Goal: Information Seeking & Learning: Learn about a topic

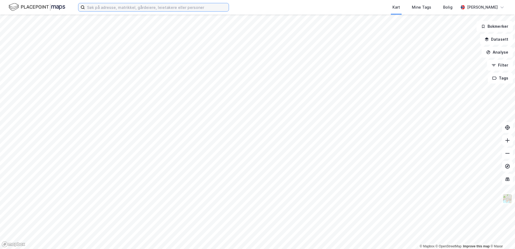
click at [130, 11] on input at bounding box center [157, 7] width 144 height 8
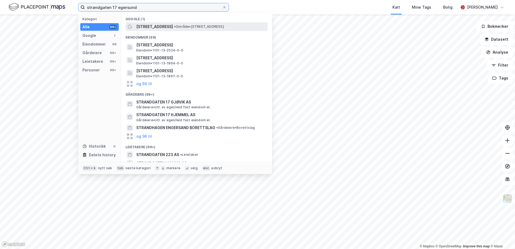
type input "strandgaten 17 egersund"
click at [189, 26] on span "• Område • [STREET_ADDRESS]" at bounding box center [199, 27] width 50 height 4
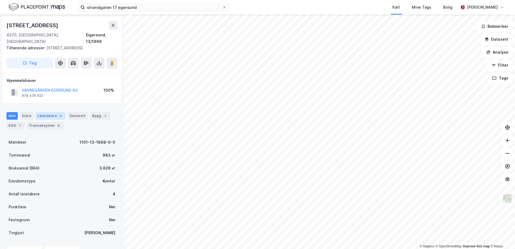
click at [58, 113] on div "4" at bounding box center [60, 115] width 5 height 5
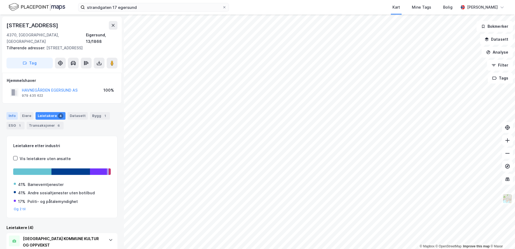
click at [15, 112] on div "Info" at bounding box center [11, 116] width 11 height 8
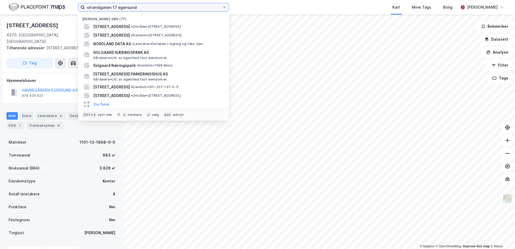
click at [154, 9] on input "strandgaten 17 egersund" at bounding box center [153, 7] width 137 height 8
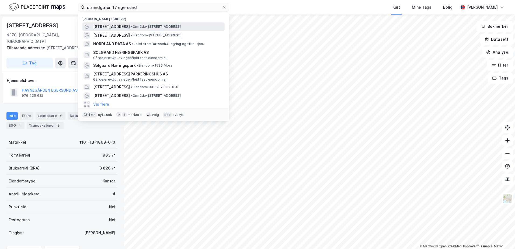
click at [171, 25] on span "• Område • [STREET_ADDRESS]" at bounding box center [156, 27] width 50 height 4
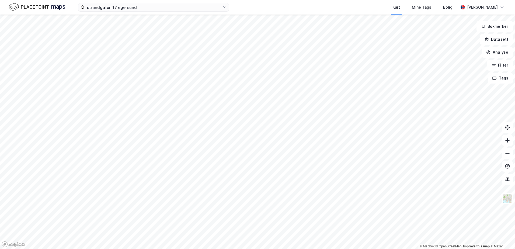
click at [148, 12] on div "strandgaten 17 egersund Kart Mine Tags Bolig [PERSON_NAME]" at bounding box center [257, 7] width 515 height 15
click at [155, 6] on input "strandgaten 17 egersund" at bounding box center [153, 7] width 137 height 8
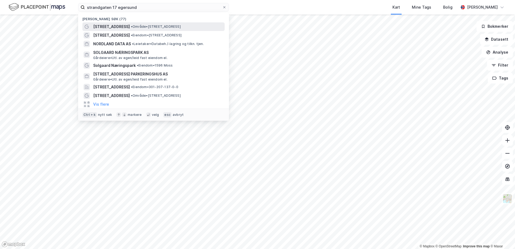
click at [161, 29] on div "[STREET_ADDRESS] • Område • [STREET_ADDRESS]" at bounding box center [158, 26] width 130 height 6
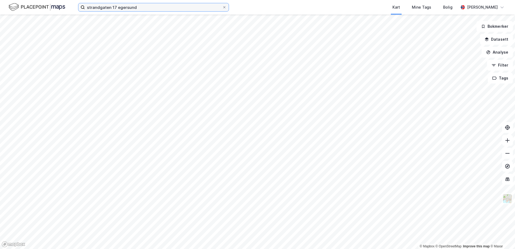
click at [148, 7] on input "strandgaten 17 egersund" at bounding box center [153, 7] width 137 height 8
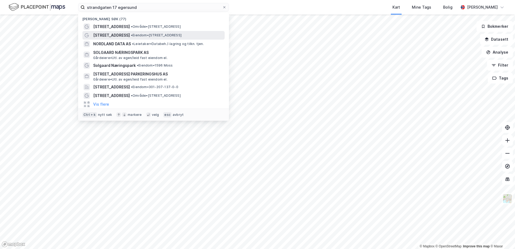
click at [144, 39] on div "[STREET_ADDRESS] • Eiendom • [STREET_ADDRESS]" at bounding box center [153, 35] width 142 height 9
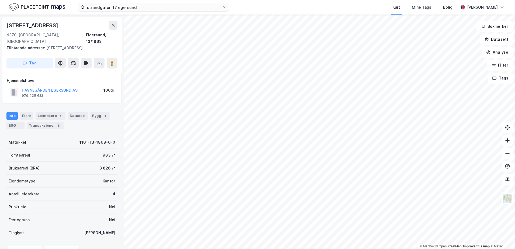
scroll to position [0, 0]
click at [0, 0] on button "HAVNEGÅRDEN EGERSUND AS" at bounding box center [0, 0] width 0 height 0
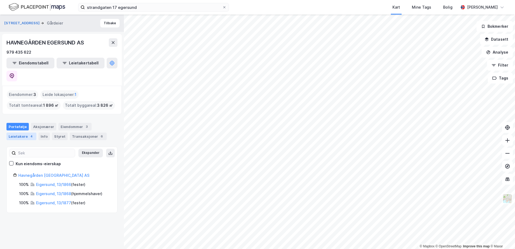
click at [26, 133] on div "Leietakere 4" at bounding box center [21, 137] width 30 height 8
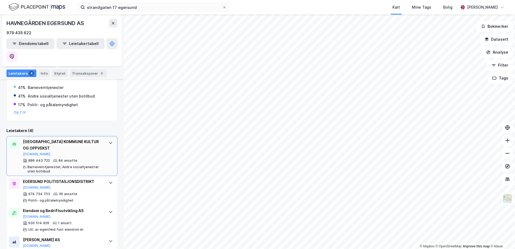
scroll to position [116, 0]
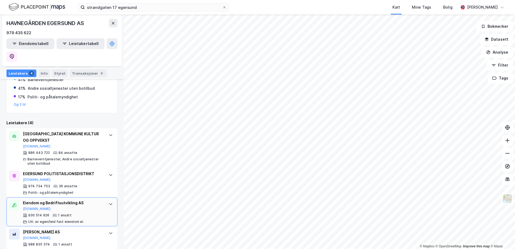
click at [100, 200] on div "Eiendom og Bedriftsutvikling AS [DOMAIN_NAME] 930 514 926 1 ansatt Utl. av egen…" at bounding box center [61, 211] width 111 height 29
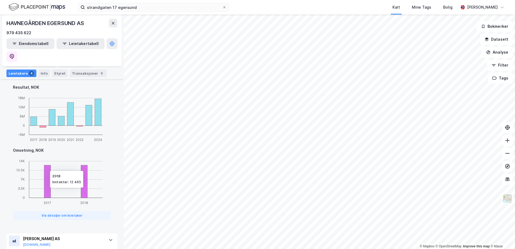
scroll to position [403, 0]
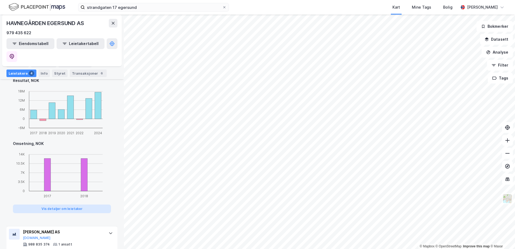
click at [90, 204] on button "Vis detaljer om leietaker" at bounding box center [62, 208] width 98 height 9
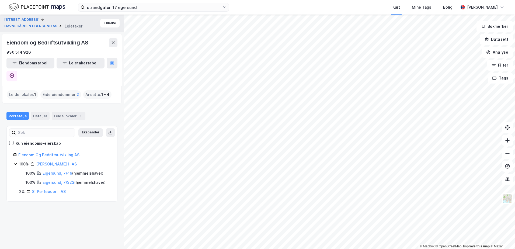
click at [23, 90] on div "Leide lokaler : 1" at bounding box center [23, 94] width 32 height 9
click at [116, 44] on button at bounding box center [113, 42] width 9 height 9
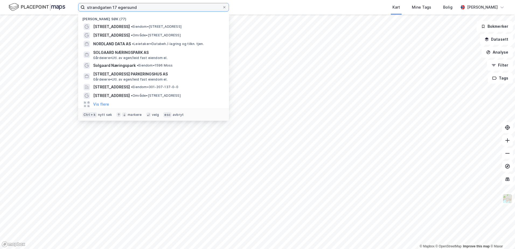
click at [102, 7] on input "strandgaten 17 egersund" at bounding box center [153, 7] width 137 height 8
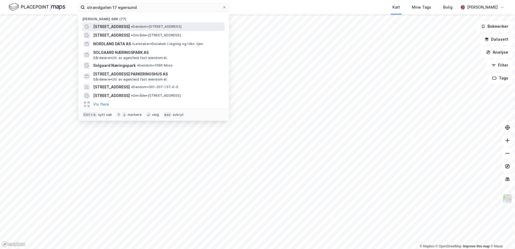
click at [131, 25] on span "•" at bounding box center [132, 27] width 2 height 4
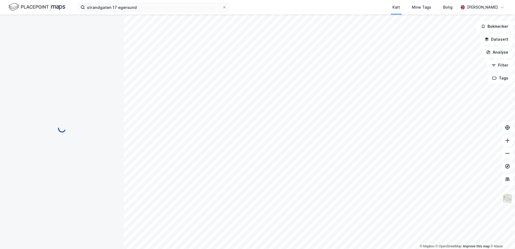
scroll to position [0, 0]
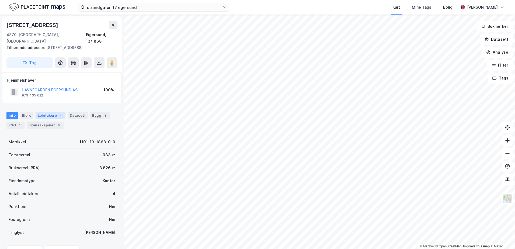
click at [46, 112] on div "Leietakere 4" at bounding box center [51, 116] width 30 height 8
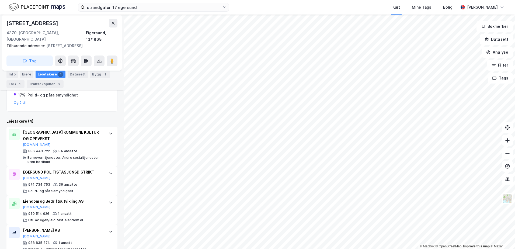
scroll to position [111, 0]
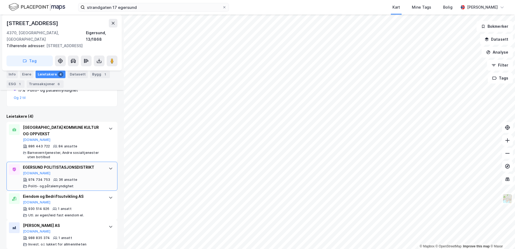
click at [109, 166] on icon at bounding box center [111, 168] width 4 height 4
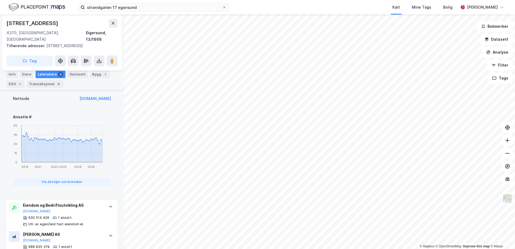
scroll to position [324, 0]
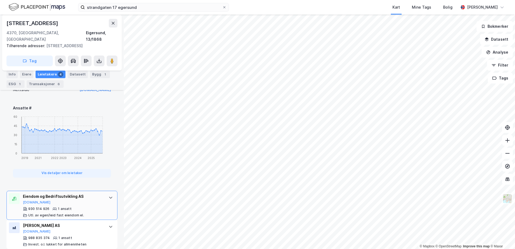
click at [109, 195] on icon at bounding box center [111, 197] width 4 height 4
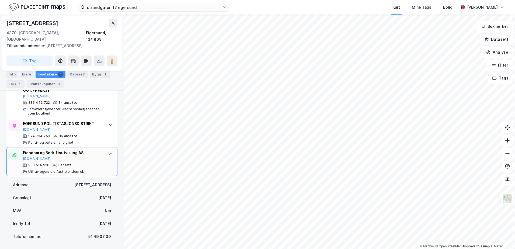
scroll to position [129, 0]
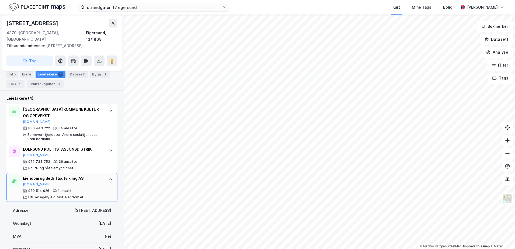
click at [102, 173] on div "Eiendom og Bedriftsutvikling AS [DOMAIN_NAME] 930 514 926 1 ansatt Utl. av egen…" at bounding box center [61, 187] width 111 height 29
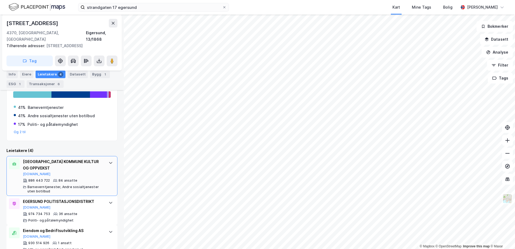
scroll to position [111, 0]
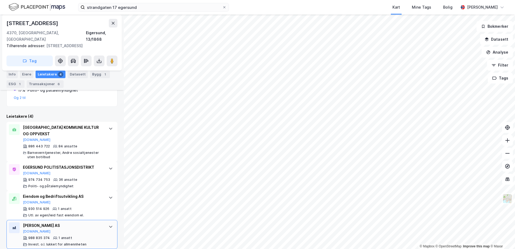
click at [99, 224] on div "[PERSON_NAME] AS [DOMAIN_NAME]" at bounding box center [63, 227] width 80 height 11
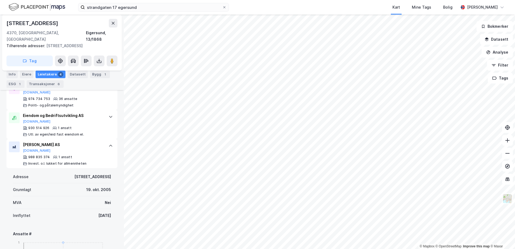
scroll to position [165, 0]
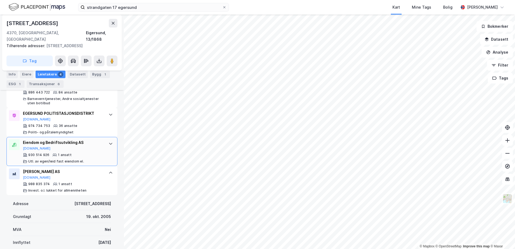
click at [97, 140] on div "Eiendom og Bedriftsutvikling AS [DOMAIN_NAME]" at bounding box center [63, 144] width 80 height 11
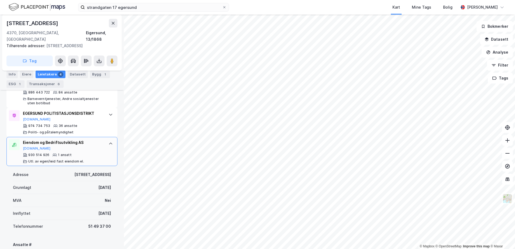
click at [89, 153] on div "930 514 926 1 ansatt Utl. av egen/leid fast eiendom el." at bounding box center [63, 158] width 80 height 11
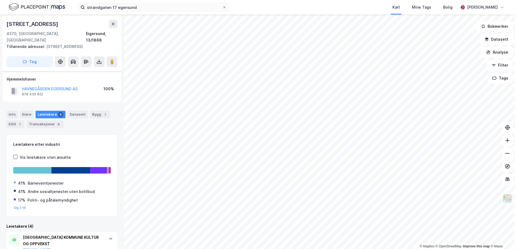
scroll to position [0, 0]
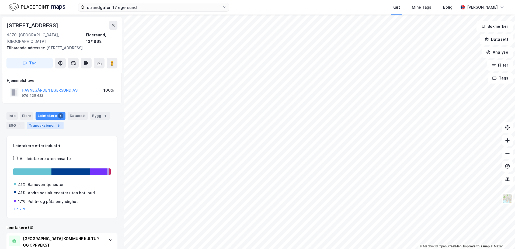
click at [34, 122] on div "Transaksjoner 6" at bounding box center [45, 126] width 37 height 8
